Goal: Contribute content

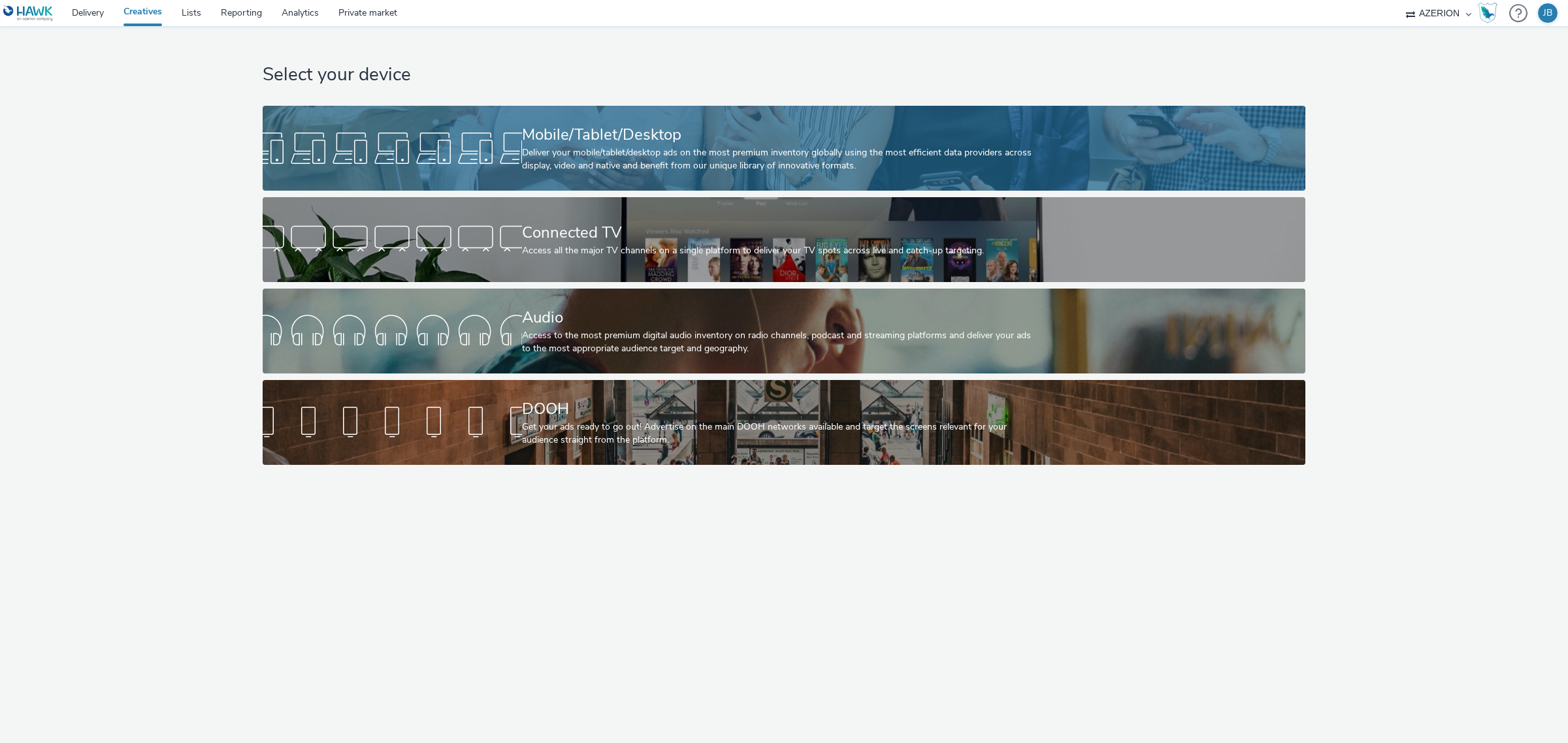
click at [566, 150] on div "Deliver your mobile/tablet/desktop ads on the most premium inventory globally u…" at bounding box center [782, 160] width 519 height 27
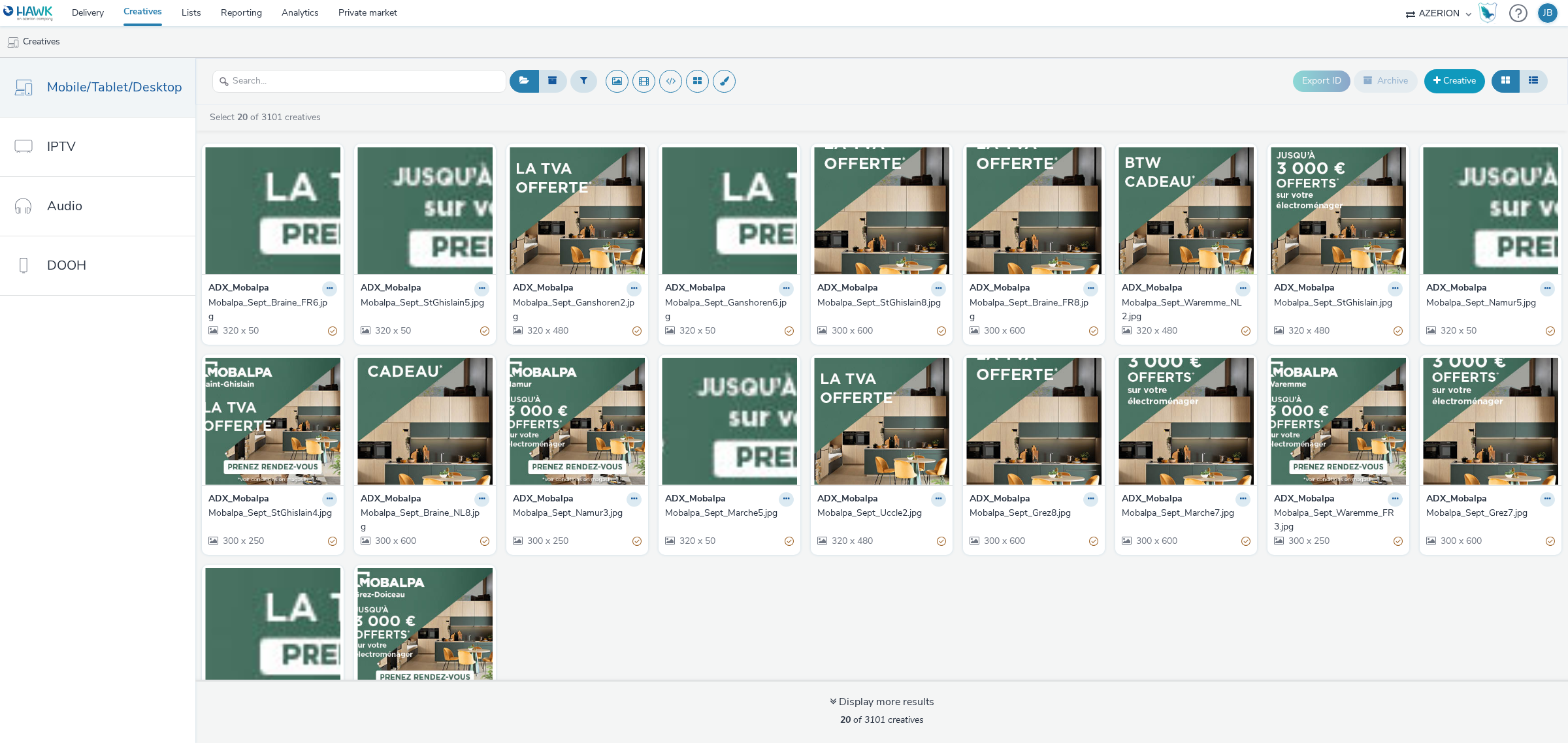
click at [1435, 80] on span at bounding box center [1437, 80] width 8 height 10
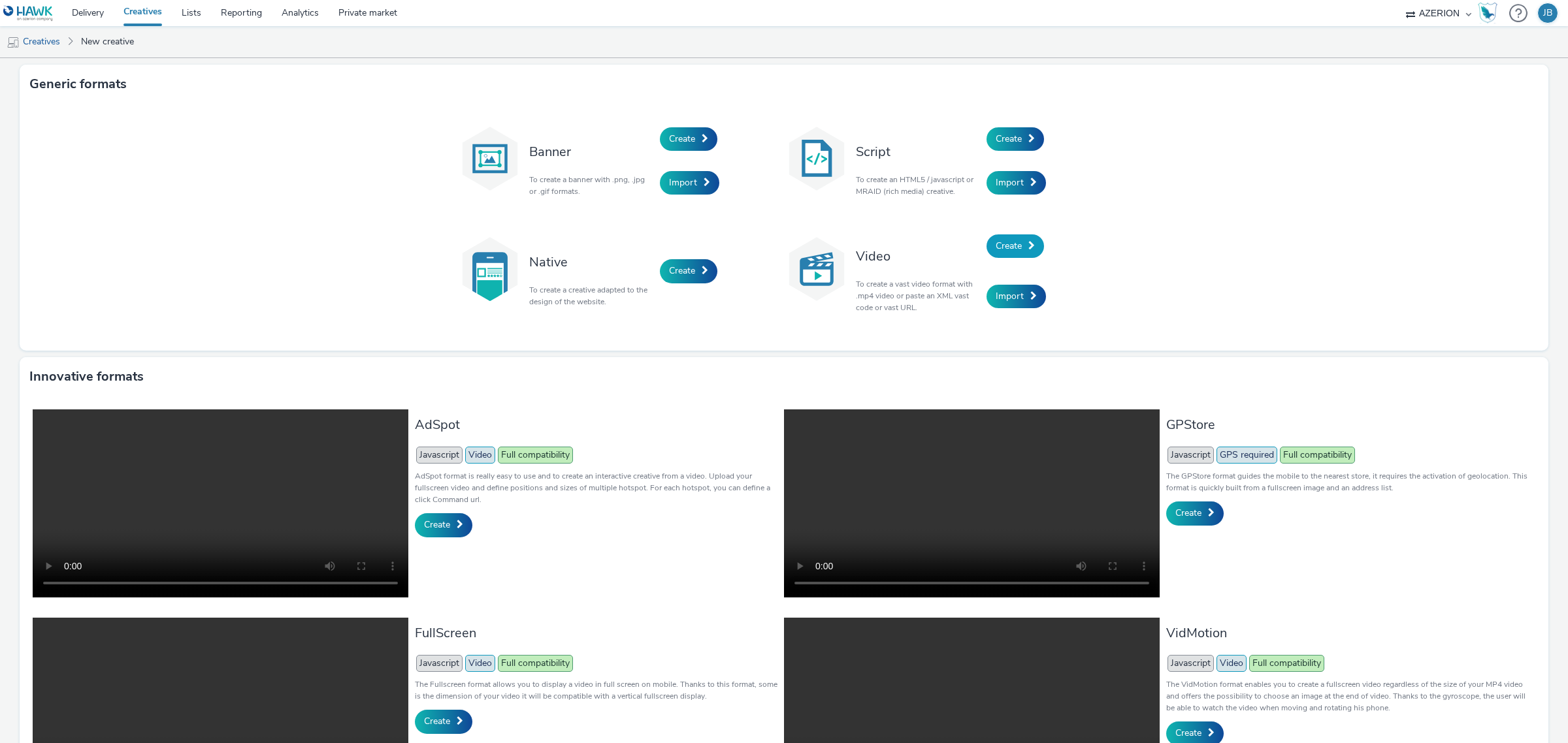
click at [1029, 246] on span at bounding box center [1032, 246] width 7 height 10
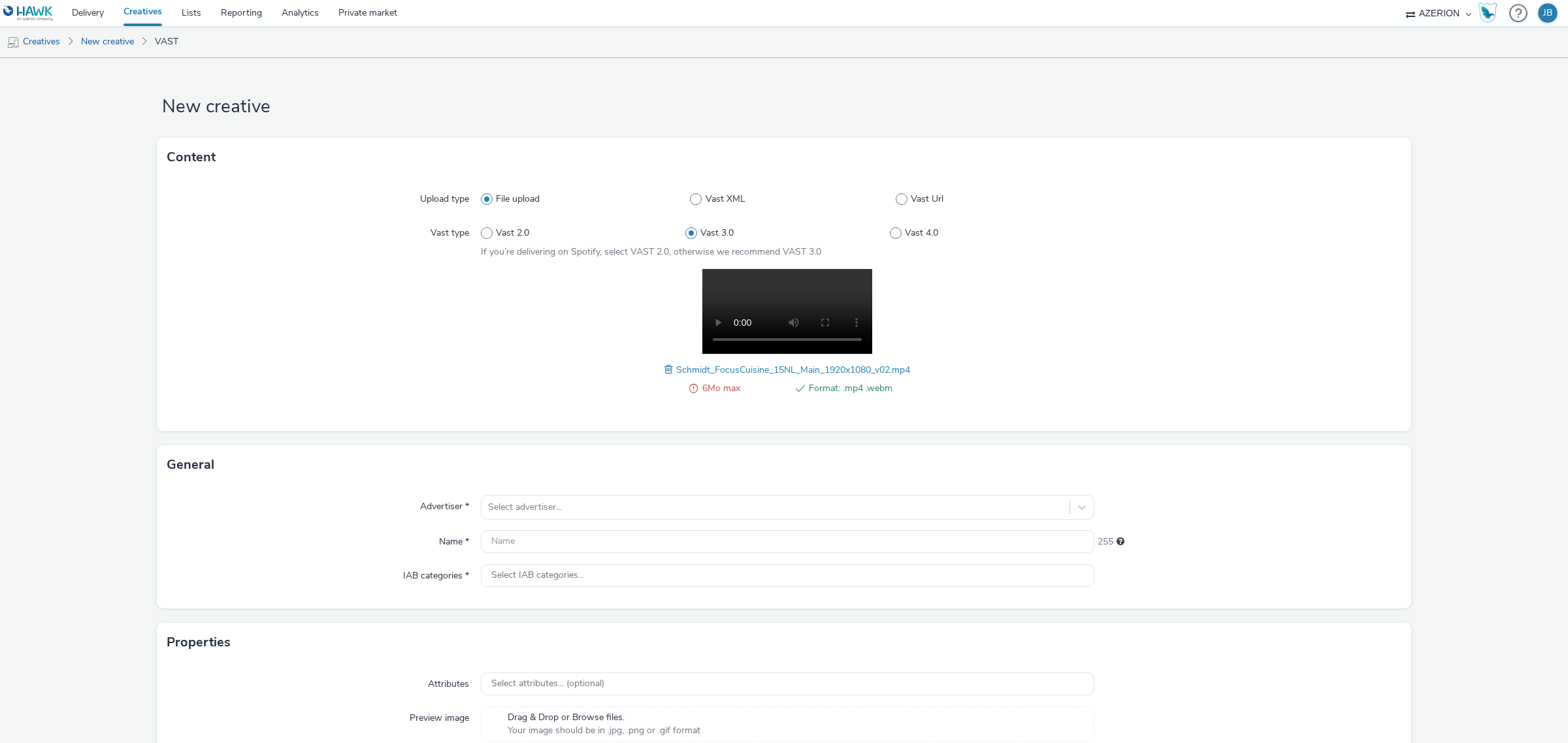
click at [690, 389] on span at bounding box center [693, 389] width 9 height 15
click at [706, 386] on span "6Mo max" at bounding box center [743, 389] width 83 height 15
click at [729, 390] on span "6Mo max" at bounding box center [743, 389] width 83 height 15
click at [690, 385] on span at bounding box center [693, 389] width 9 height 15
